Goal: Complete application form: Complete application form

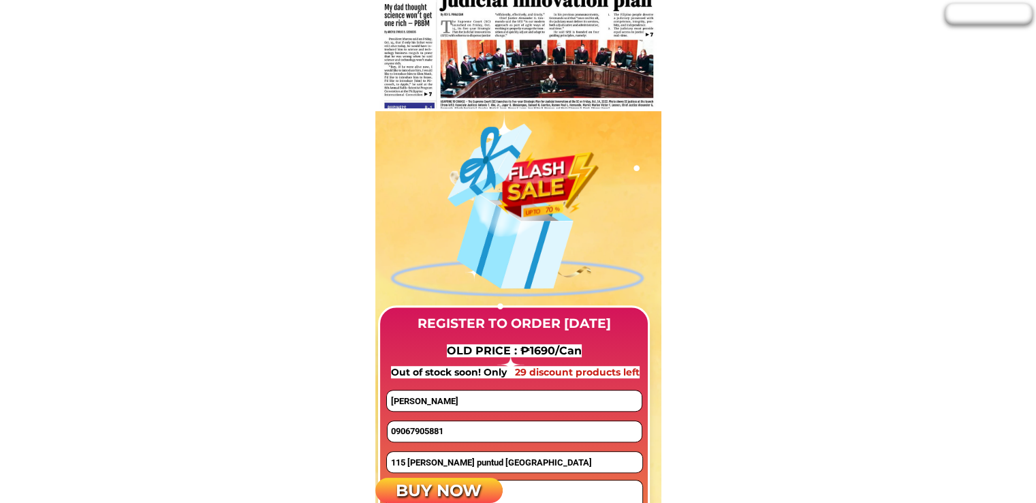
scroll to position [1022, 0]
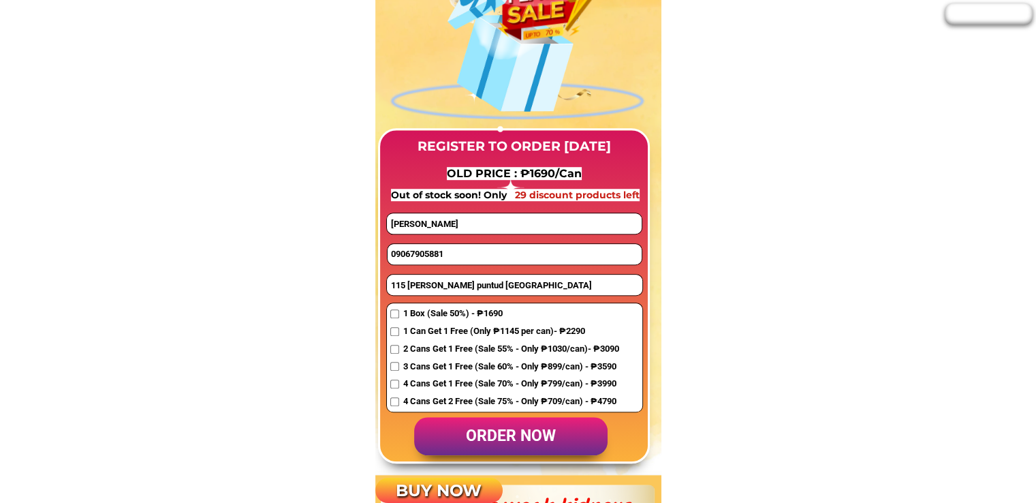
click at [438, 252] on input "09067905881" at bounding box center [515, 254] width 254 height 20
paste input "569880499"
type input "09569880499"
drag, startPoint x: 466, startPoint y: 223, endPoint x: 352, endPoint y: 223, distance: 113.8
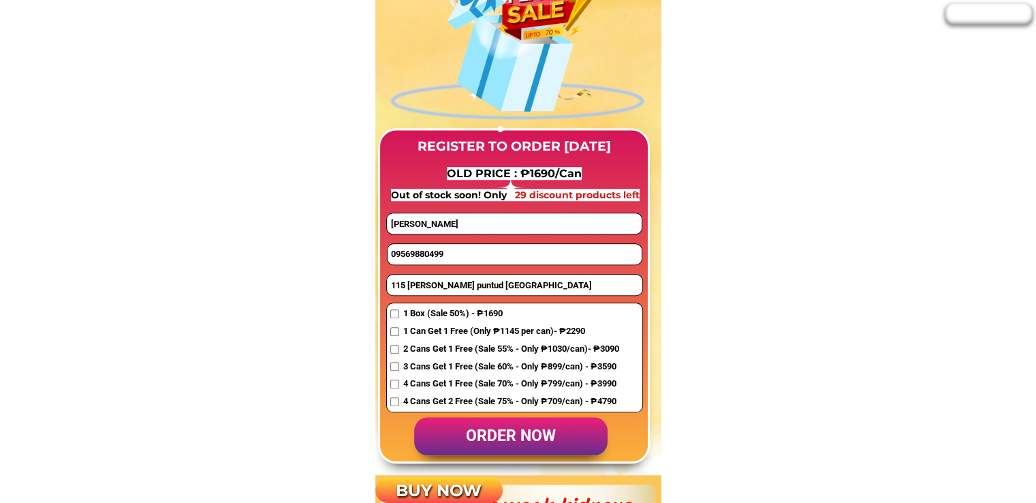
paste input "Ramce"
type input "Ramce"
click at [413, 289] on input "115 [PERSON_NAME] puntud [GEOGRAPHIC_DATA]" at bounding box center [515, 285] width 256 height 20
paste input "[GEOGRAPHIC_DATA], 00, [GEOGRAPHIC_DATA]"
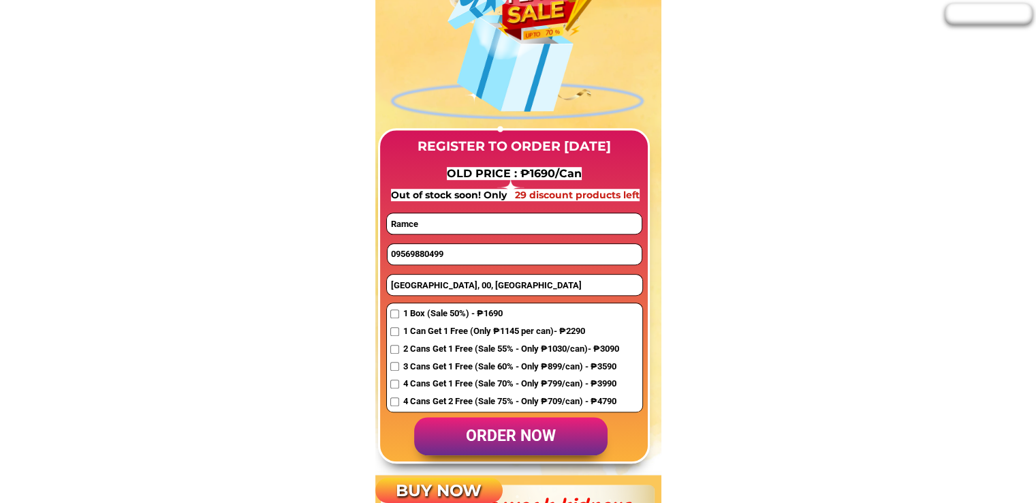
type input "[GEOGRAPHIC_DATA], 00, [GEOGRAPHIC_DATA]"
click at [391, 312] on input "checkbox" at bounding box center [394, 313] width 9 height 9
checkbox input "true"
click at [525, 442] on p "order now" at bounding box center [511, 436] width 194 height 39
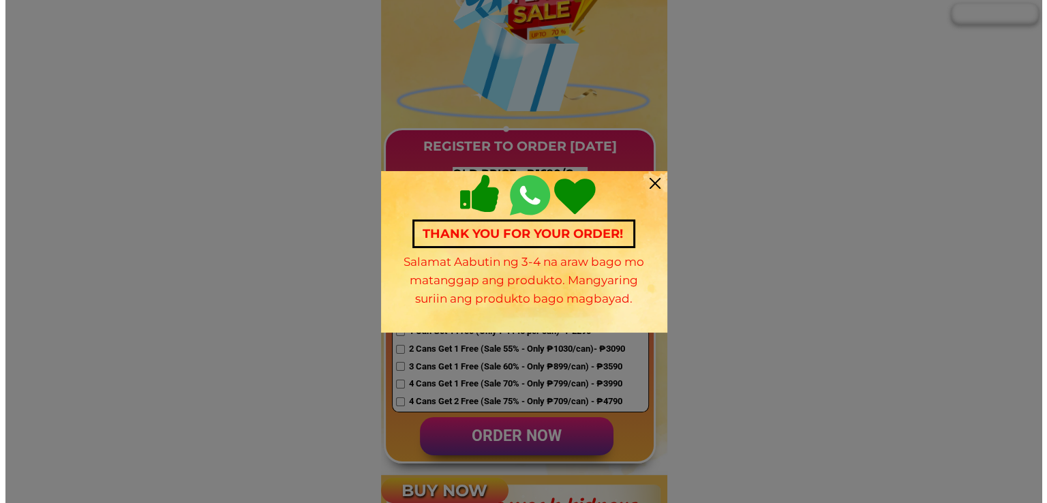
scroll to position [0, 0]
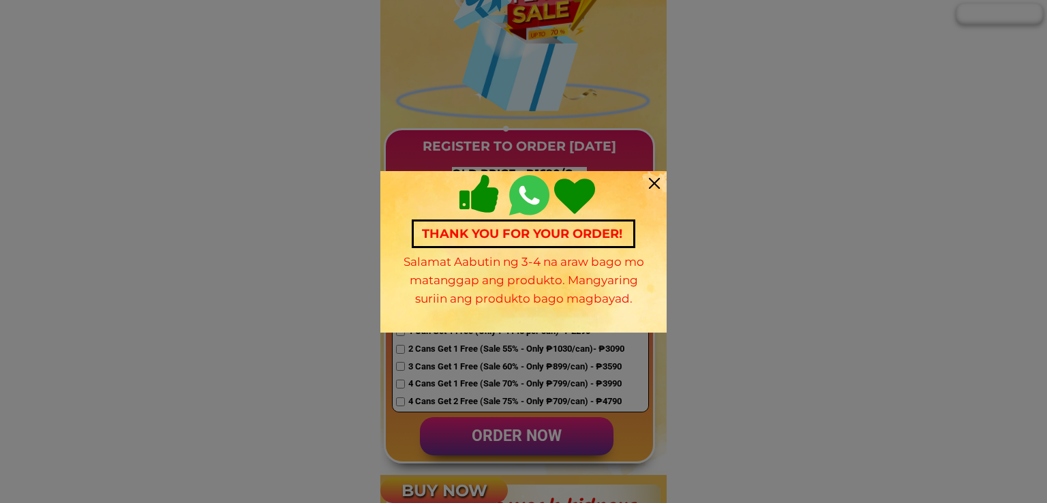
click at [656, 181] on div at bounding box center [654, 183] width 11 height 11
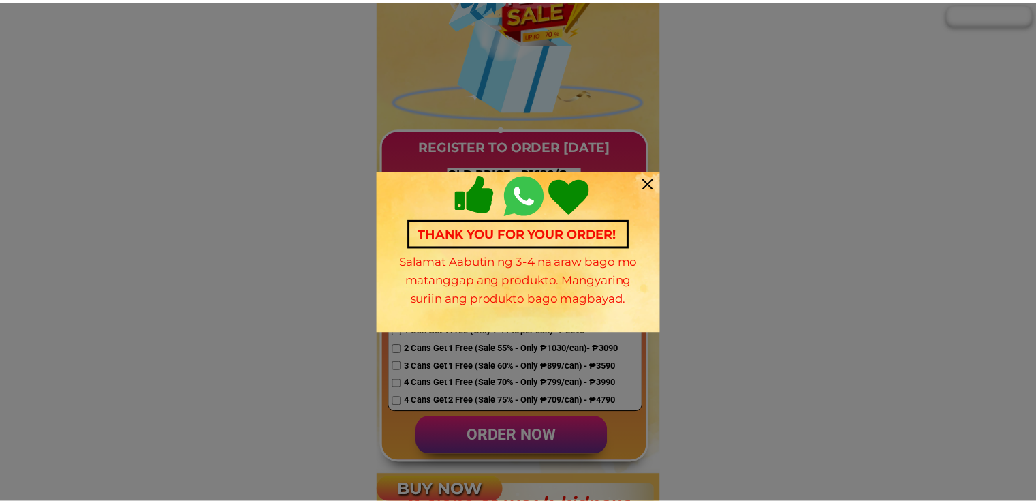
scroll to position [1022, 0]
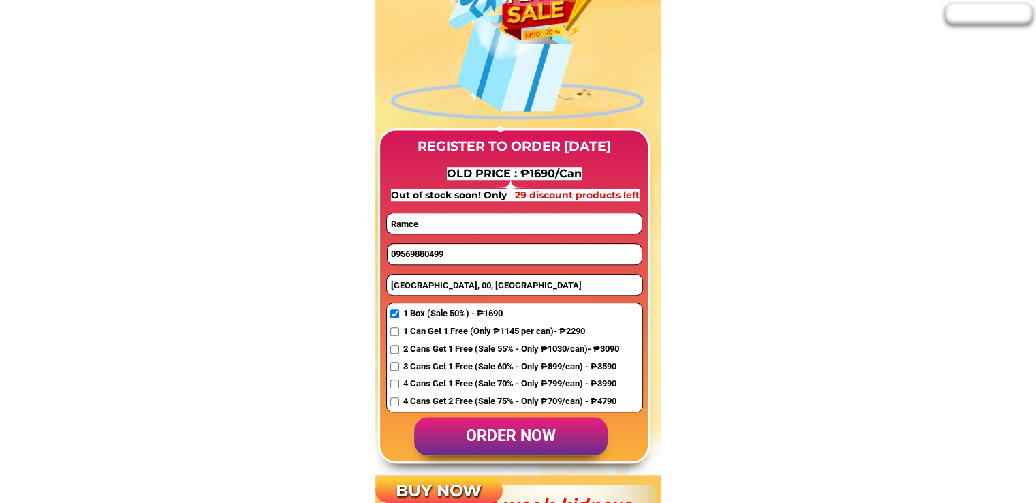
click at [493, 258] on input "09569880499" at bounding box center [515, 254] width 254 height 20
paste input "09264968857"
type input "09264968857"
click at [472, 224] on input "Ramce" at bounding box center [514, 223] width 254 height 20
paste input "[PERSON_NAME]"
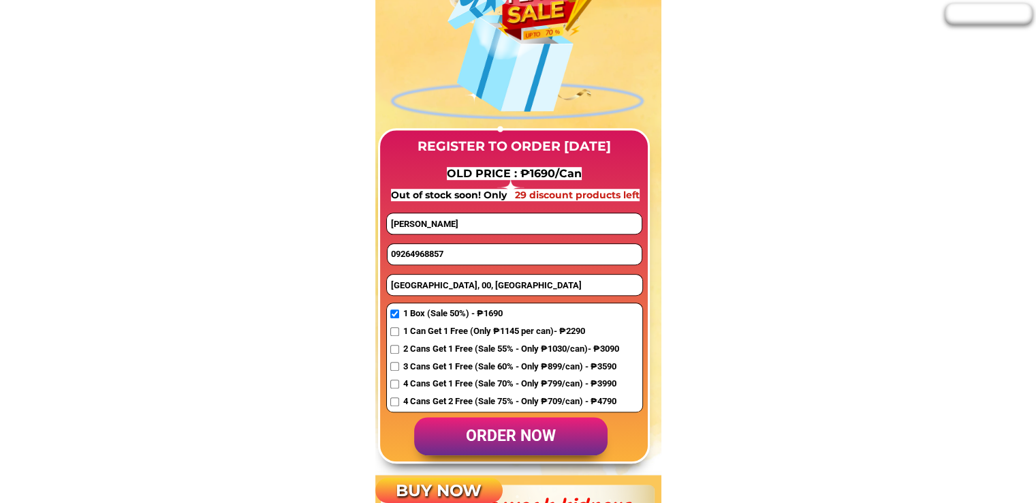
type input "[PERSON_NAME]"
click at [446, 289] on input "[GEOGRAPHIC_DATA], 00, [GEOGRAPHIC_DATA]" at bounding box center [515, 285] width 256 height 20
paste input "PoblacioAlmeria, [GEOGRAPHIC_DATA]"
type input "PoblacioAlmeria, [GEOGRAPHIC_DATA]"
click at [425, 345] on span "2 Cans Get 1 Free (Sale 55% - Only ₱1030/can)- ₱3090" at bounding box center [511, 349] width 216 height 14
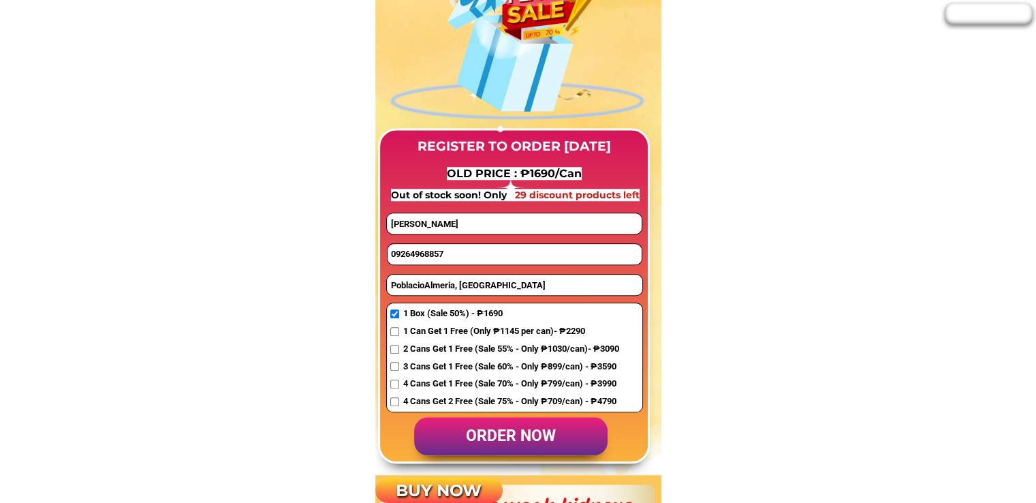
checkbox input "true"
click at [504, 435] on p "order now" at bounding box center [511, 436] width 194 height 39
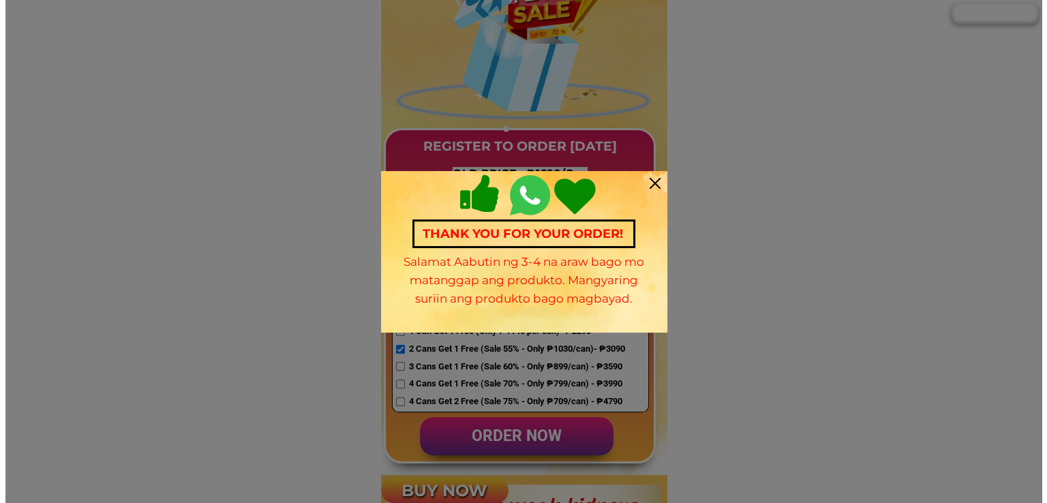
scroll to position [0, 0]
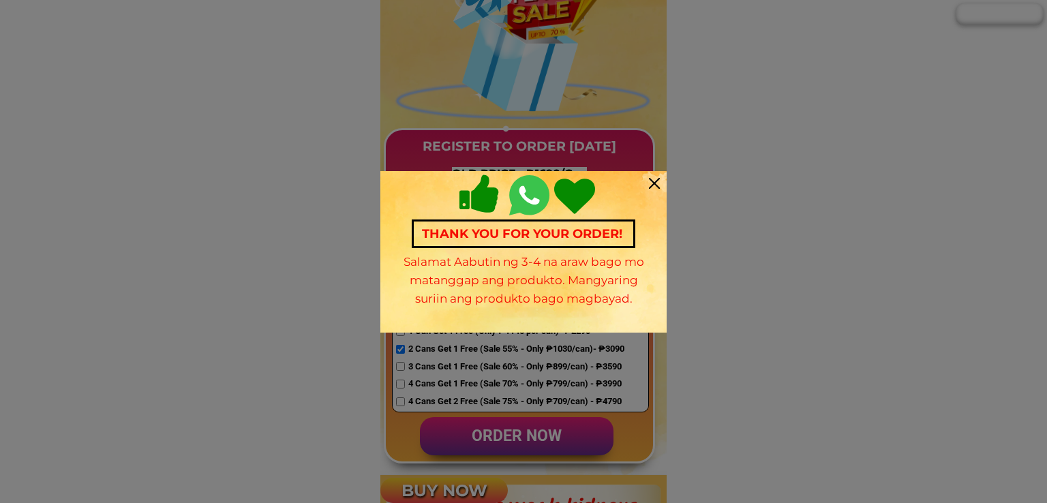
click at [651, 183] on div at bounding box center [654, 183] width 11 height 11
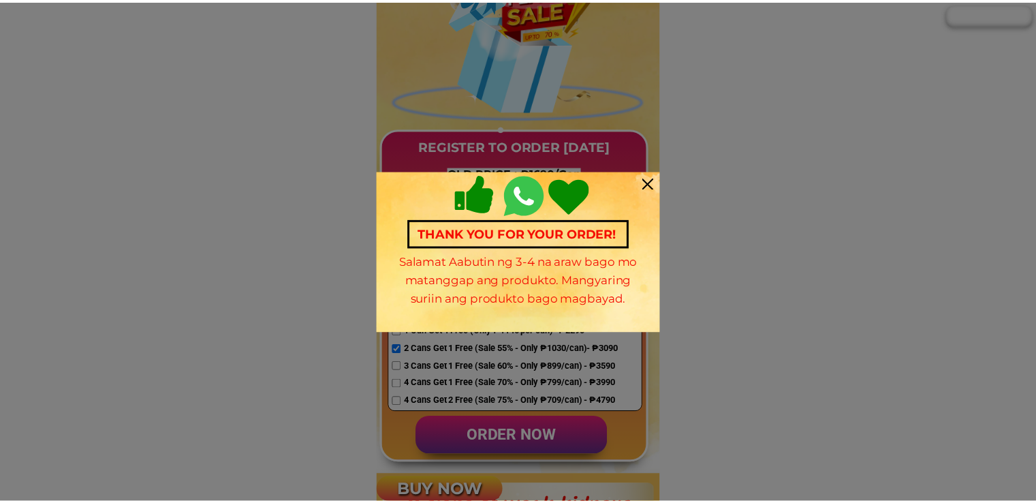
scroll to position [1022, 0]
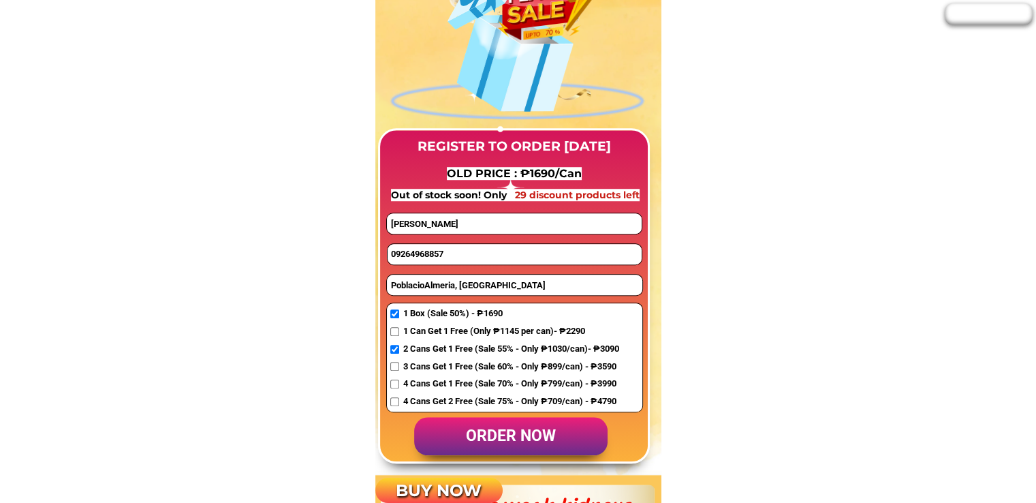
click at [440, 254] on input "09264968857" at bounding box center [515, 254] width 254 height 20
paste input "09506720780"
type input "09506720780"
click at [461, 224] on input "[PERSON_NAME]" at bounding box center [514, 223] width 254 height 20
paste input "[PERSON_NAME]"
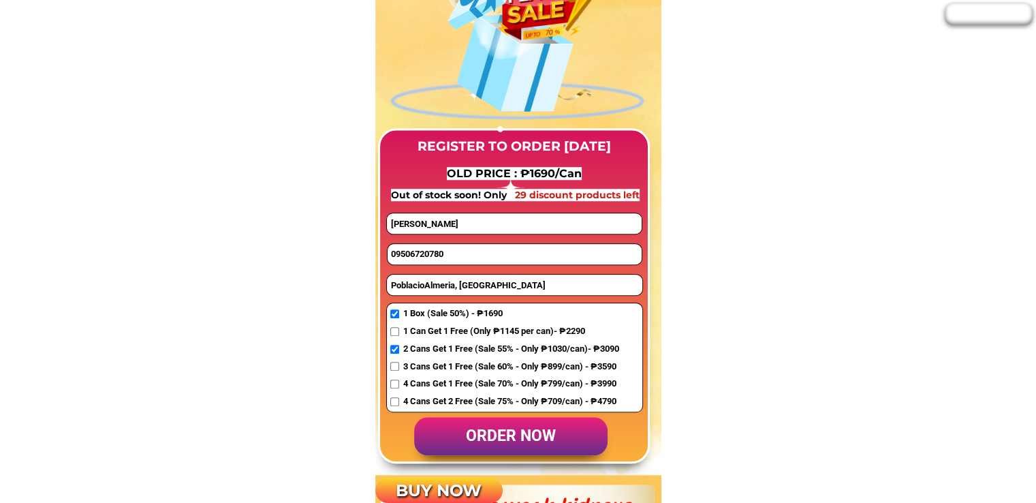
type input "[PERSON_NAME]"
click at [432, 283] on input "PoblacioAlmeria, [GEOGRAPHIC_DATA]" at bounding box center [515, 285] width 256 height 20
paste input "Side A Talusan Balingasag Mis.Or"
type input "Side A Talusan Balingasag Mis.Or"
click at [412, 385] on span "4 Cans Get 1 Free (Sale 70% - Only ₱799/can) - ₱3990" at bounding box center [511, 384] width 216 height 14
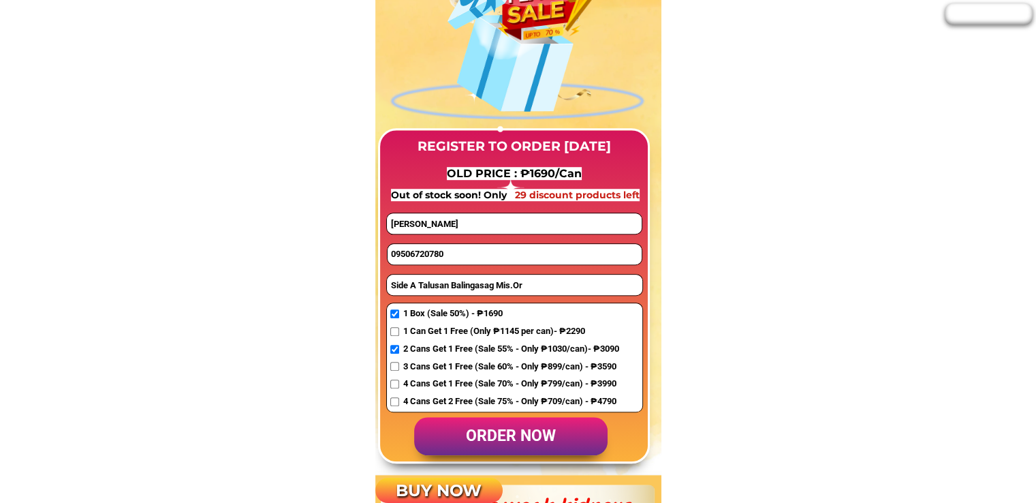
checkbox input "true"
click at [518, 429] on p "order now" at bounding box center [511, 436] width 194 height 39
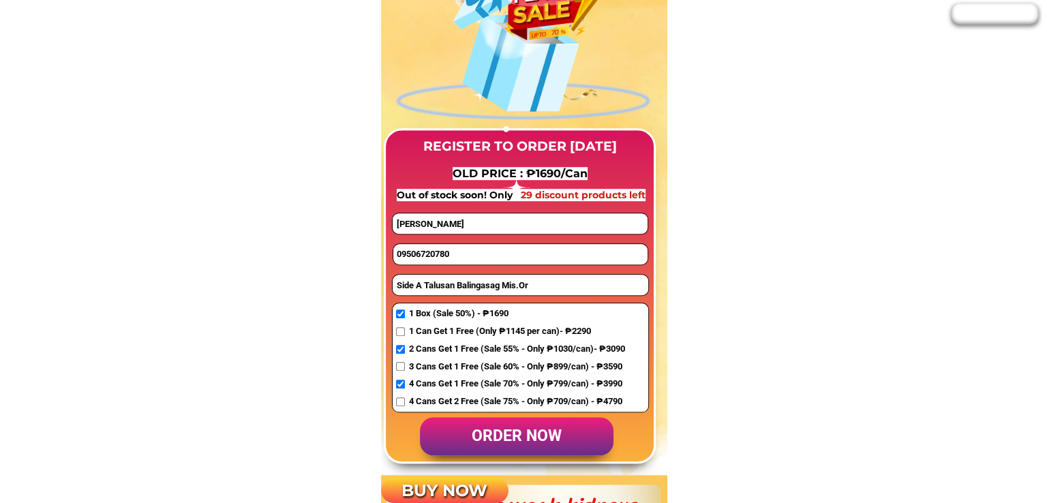
scroll to position [0, 0]
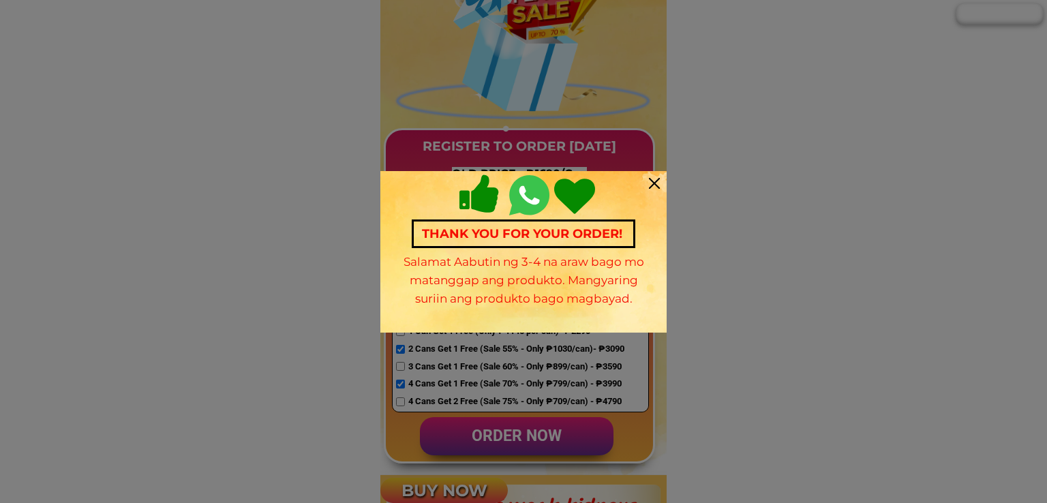
click at [653, 186] on div at bounding box center [654, 183] width 11 height 11
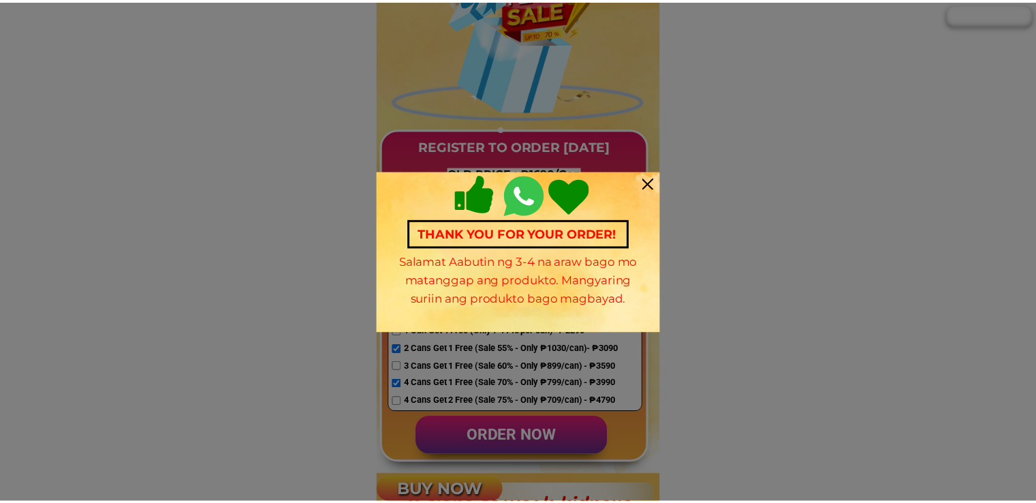
scroll to position [1022, 0]
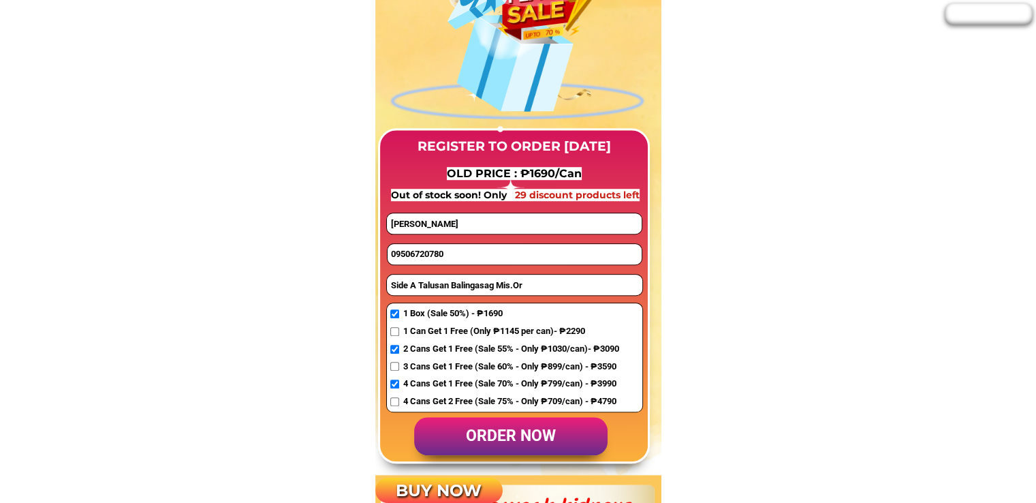
click at [449, 260] on input "09506720780" at bounding box center [515, 254] width 254 height 20
paste input "09465886907"
type input "09465886907"
click at [425, 330] on span "1 Can Get 1 Free (Only ₱1145 per can)- ₱2290" at bounding box center [511, 331] width 216 height 14
checkbox input "true"
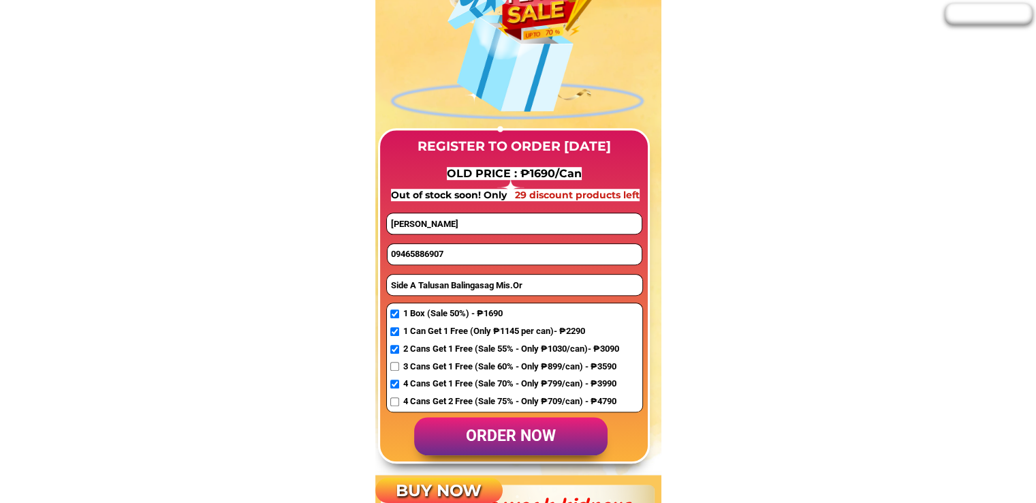
click at [418, 230] on input "[PERSON_NAME]" at bounding box center [514, 223] width 254 height 20
paste input "[PERSON_NAME]"
type input "[PERSON_NAME]"
click at [439, 282] on input "Side A Talusan Balingasag Mis.Or" at bounding box center [515, 285] width 256 height 20
paste input "P.Candava,Brgy Washungton,[GEOGRAPHIC_DATA]....8,400"
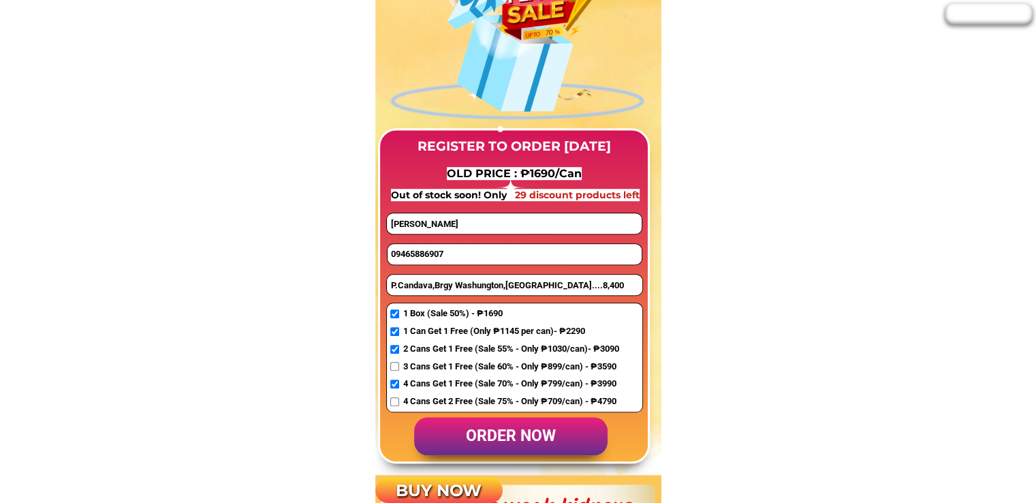
type input "P.Candava,Brgy Washungton,[GEOGRAPHIC_DATA]....8,400"
click at [489, 442] on p "order now" at bounding box center [511, 436] width 194 height 39
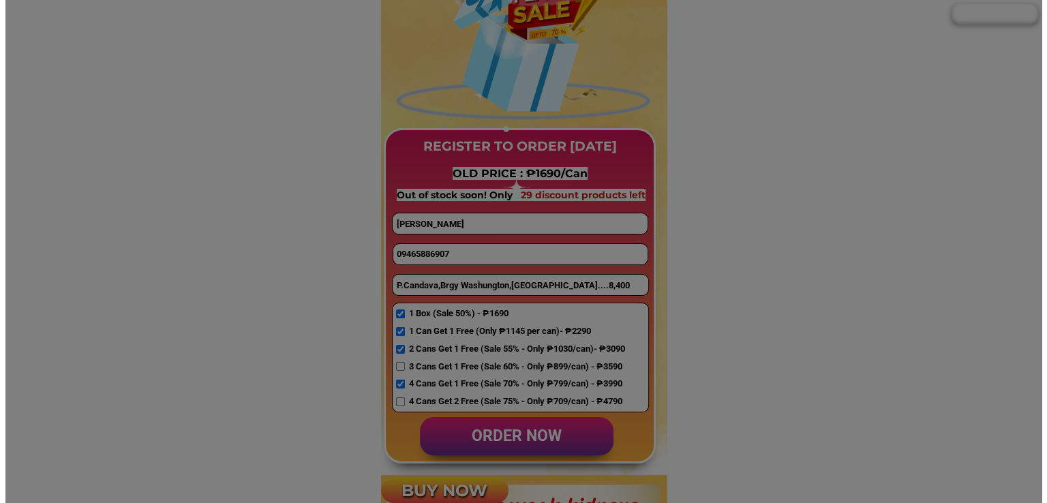
scroll to position [0, 0]
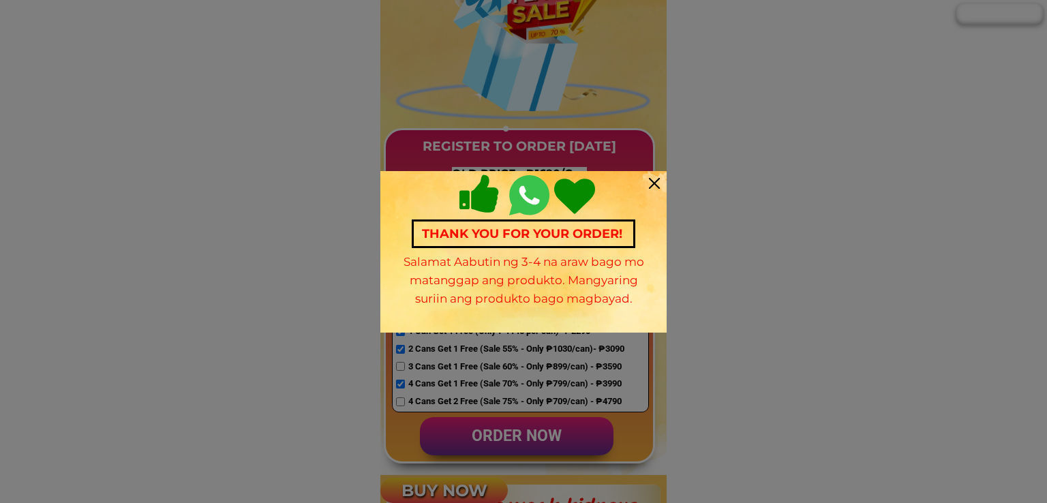
click at [651, 180] on div at bounding box center [654, 183] width 11 height 11
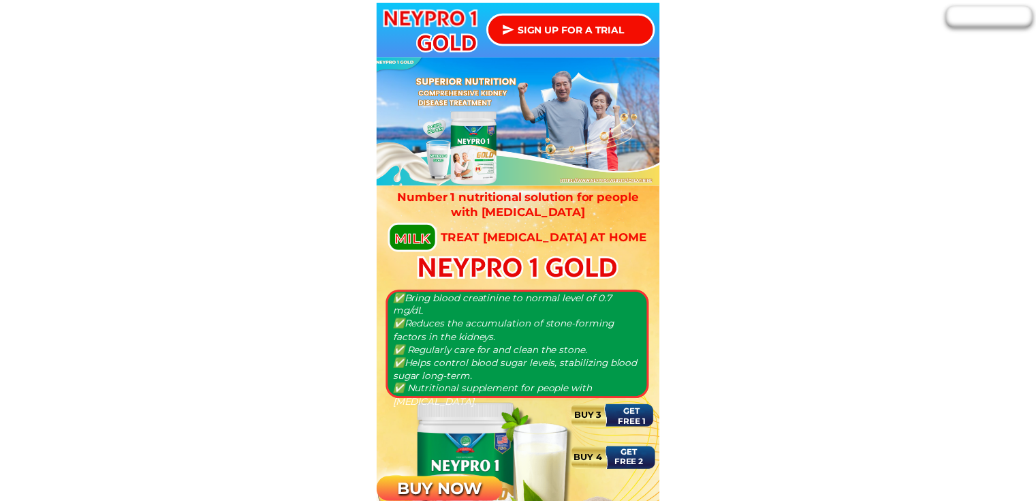
scroll to position [1022, 0]
